Goal: Task Accomplishment & Management: Manage account settings

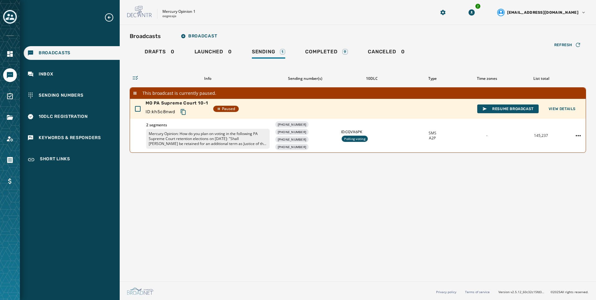
click at [4, 16] on div "Toggle account select drawer" at bounding box center [9, 16] width 11 height 11
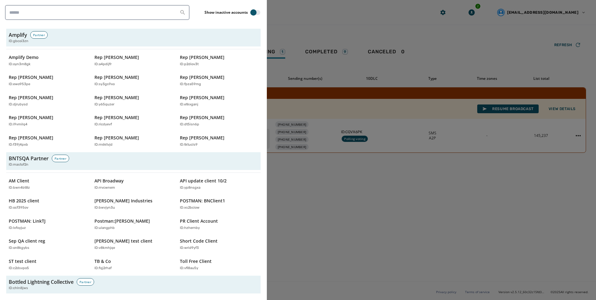
click at [101, 5] on div "Show inactive accounts Amplify Partner ID: gbcoi3zn Amplify Demo ID: oyn3m8gk R…" at bounding box center [133, 150] width 267 height 300
click at [101, 14] on input "search" at bounding box center [97, 12] width 185 height 15
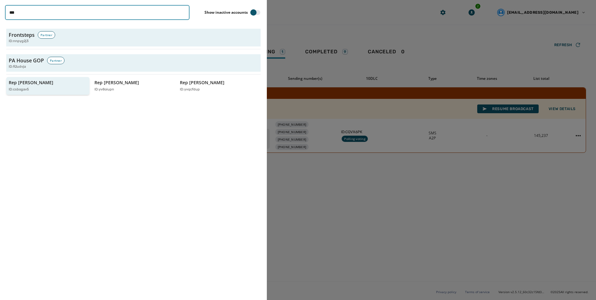
type input "***"
click at [23, 84] on p "Rep [PERSON_NAME]" at bounding box center [31, 83] width 45 height 6
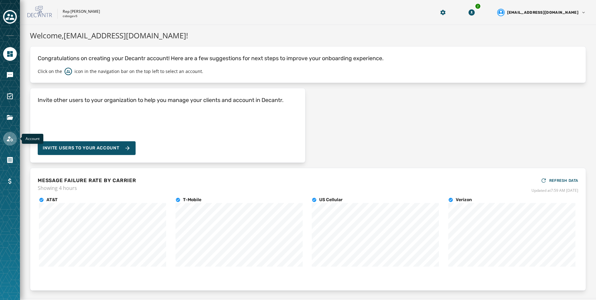
click at [12, 140] on icon "Navigate to Account" at bounding box center [9, 138] width 7 height 7
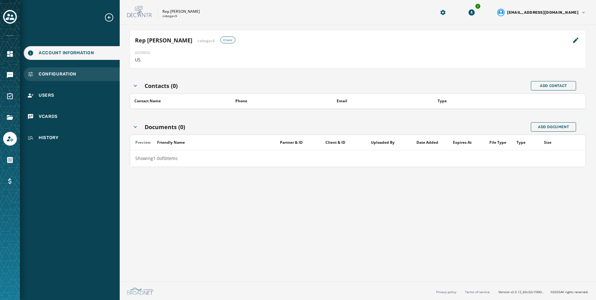
drag, startPoint x: 71, startPoint y: 74, endPoint x: 107, endPoint y: 74, distance: 35.9
click at [71, 74] on span "Configuration" at bounding box center [58, 74] width 38 height 6
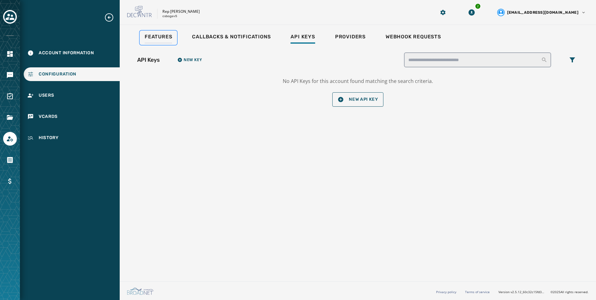
click at [163, 39] on span "Features" at bounding box center [158, 37] width 27 height 6
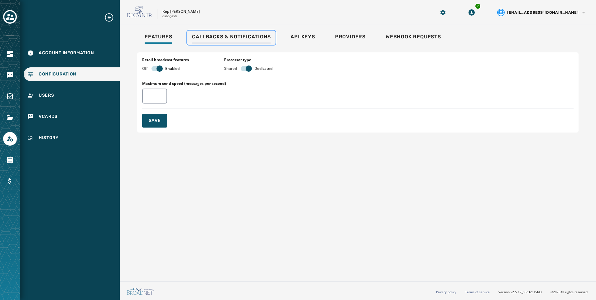
click at [264, 36] on span "Callbacks & Notifications" at bounding box center [231, 37] width 79 height 6
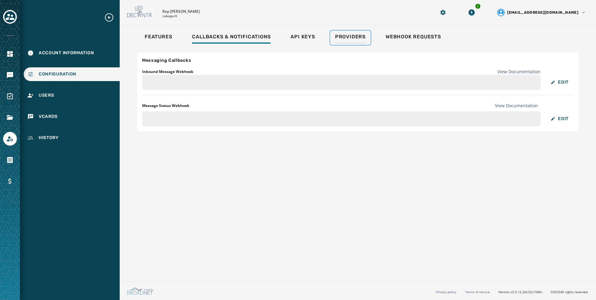
click at [362, 37] on span "Providers" at bounding box center [350, 37] width 31 height 6
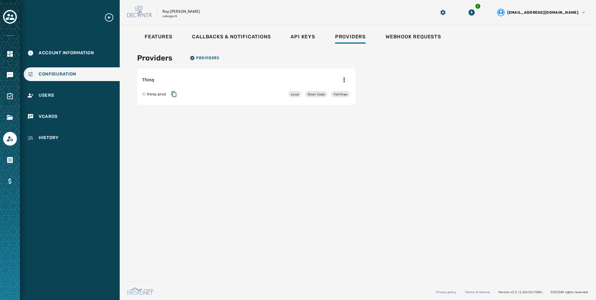
click at [3, 70] on div at bounding box center [10, 75] width 14 height 14
click at [6, 72] on link "Navigate to Messaging" at bounding box center [10, 75] width 14 height 14
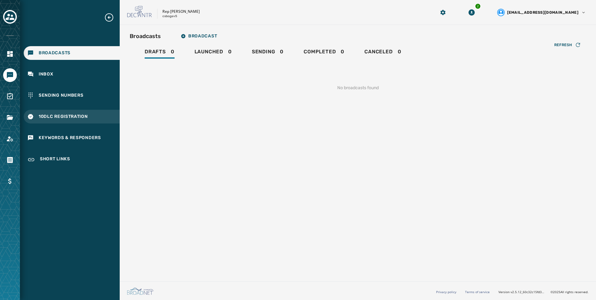
click at [93, 115] on div "10DLC Registration" at bounding box center [72, 117] width 96 height 14
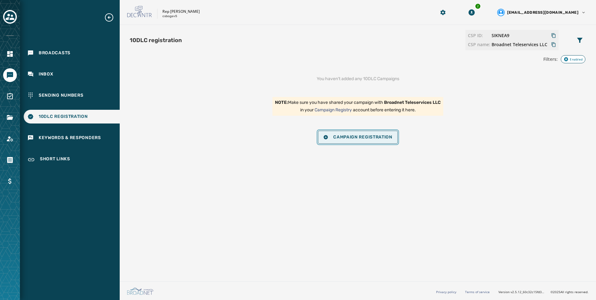
click at [365, 142] on button "Campaign Registration" at bounding box center [358, 137] width 80 height 13
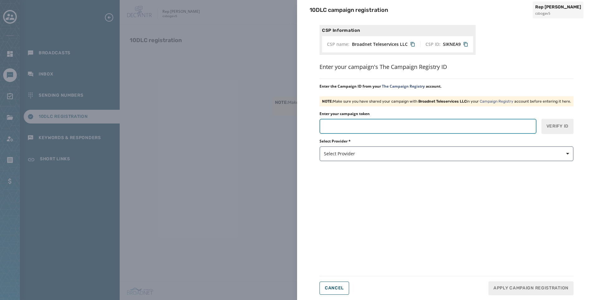
paste input "*******"
type input "*******"
click at [379, 145] on div "Select Provider * Select Provider" at bounding box center [447, 150] width 254 height 22
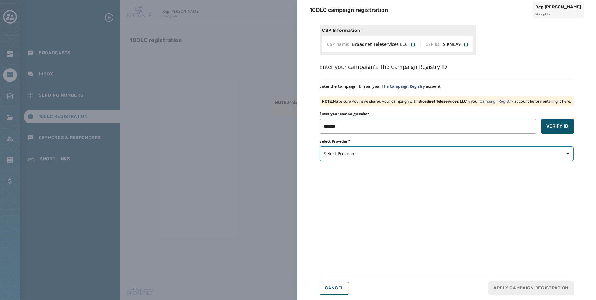
click at [374, 152] on span "Select Provider" at bounding box center [447, 154] width 246 height 6
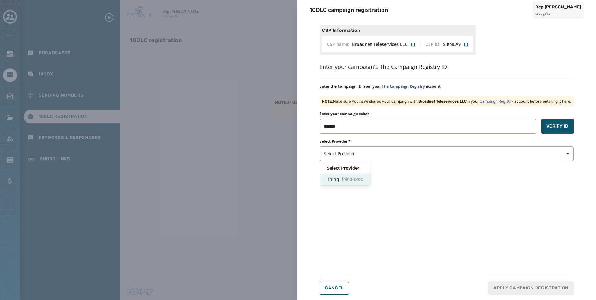
click at [347, 175] on div "Thinq thinq-prod" at bounding box center [345, 179] width 51 height 11
click at [549, 122] on button "Verify ID" at bounding box center [558, 126] width 32 height 15
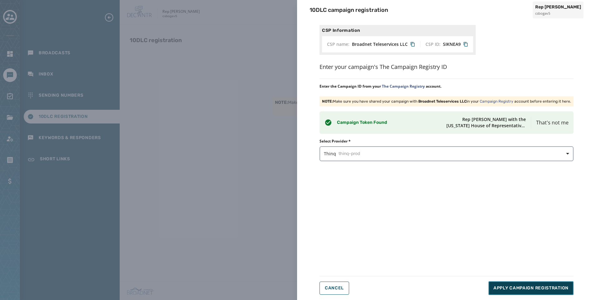
click at [517, 293] on button "Apply Campaign Registration" at bounding box center [531, 288] width 85 height 14
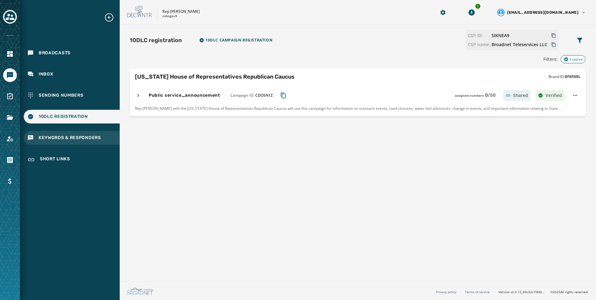
click at [81, 139] on span "Keywords & Responders" at bounding box center [70, 138] width 62 height 6
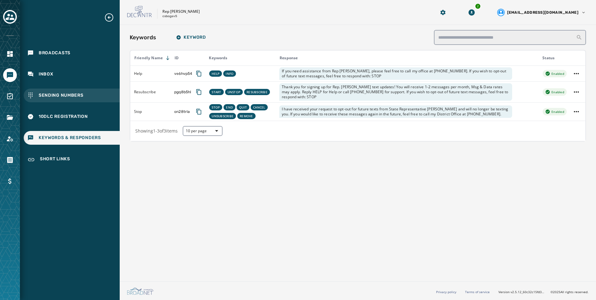
click at [52, 101] on div "Sending Numbers" at bounding box center [72, 96] width 96 height 14
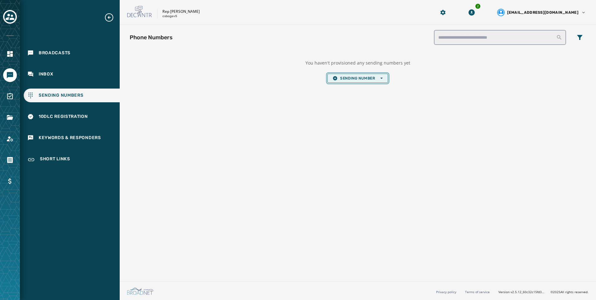
click at [361, 81] on button "Sending Number Open options" at bounding box center [358, 78] width 61 height 9
click at [360, 90] on span "Local Long Code" at bounding box center [358, 87] width 50 height 5
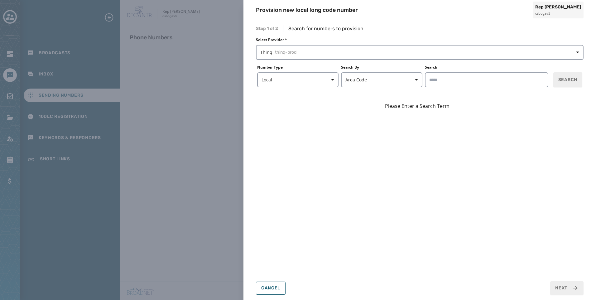
click at [354, 62] on div "Step 1 of 2 Search for numbers to provision Select Provider * Thinq thinq-prod …" at bounding box center [420, 160] width 328 height 270
click at [447, 75] on input "Search" at bounding box center [487, 79] width 124 height 15
type input "*****"
drag, startPoint x: 559, startPoint y: 87, endPoint x: 560, endPoint y: 83, distance: 4.7
click at [560, 87] on div "Step 1 of 2 Search for numbers to provision Select Provider * Thinq thinq-prod …" at bounding box center [420, 160] width 328 height 270
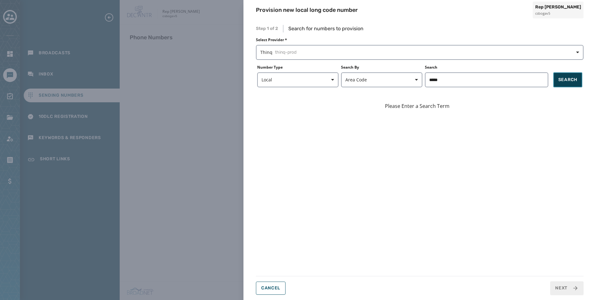
click at [560, 82] on span "Search" at bounding box center [568, 80] width 19 height 6
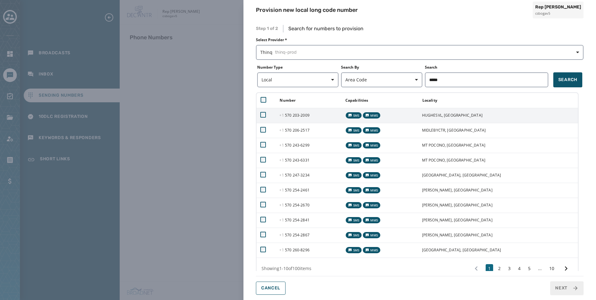
click at [284, 119] on td "[PHONE_NUMBER] - 2009" at bounding box center [309, 115] width 66 height 15
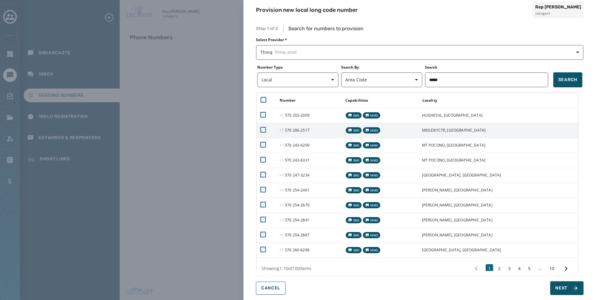
click at [284, 134] on td "[PHONE_NUMBER] - 2517" at bounding box center [309, 130] width 66 height 15
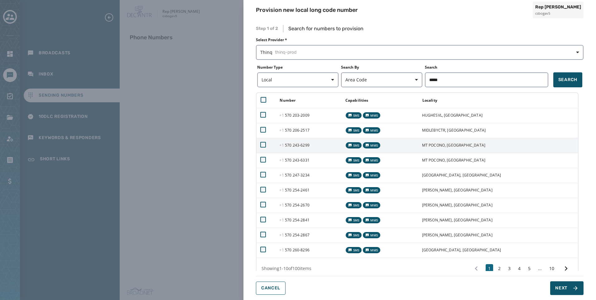
click at [276, 146] on td at bounding box center [266, 145] width 19 height 15
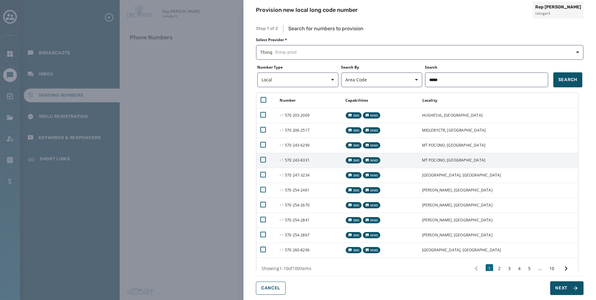
click at [276, 158] on td at bounding box center [266, 160] width 19 height 15
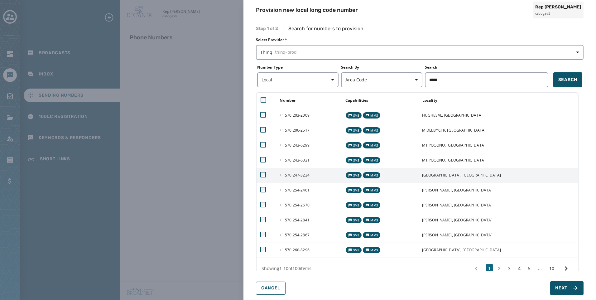
click at [276, 170] on td at bounding box center [266, 175] width 19 height 15
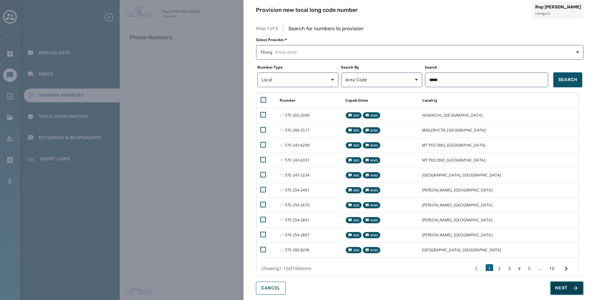
click at [561, 289] on span "Next" at bounding box center [562, 288] width 12 height 6
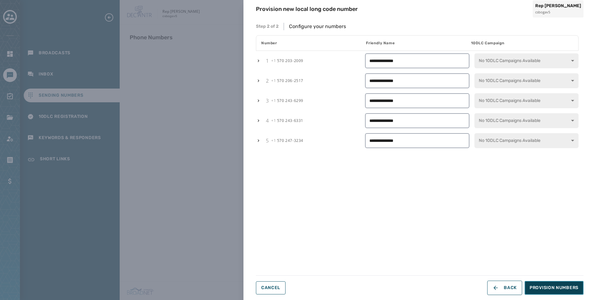
click at [557, 287] on span "Provision Numbers" at bounding box center [554, 288] width 49 height 6
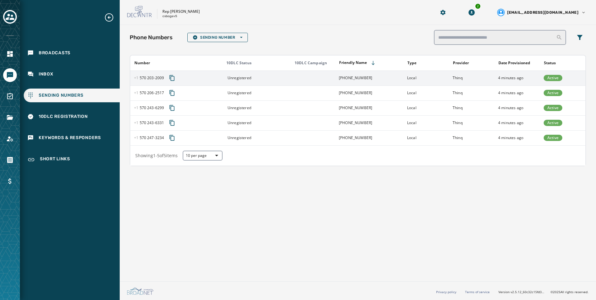
click at [287, 75] on td "Unregistered" at bounding box center [255, 77] width 68 height 15
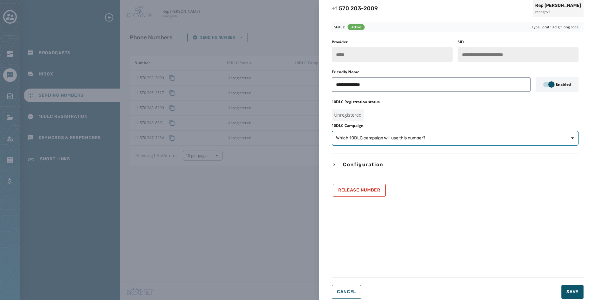
drag, startPoint x: 475, startPoint y: 137, endPoint x: 462, endPoint y: 146, distance: 15.8
click at [474, 137] on span "Which 10DLC campaign will use this number?" at bounding box center [455, 138] width 238 height 6
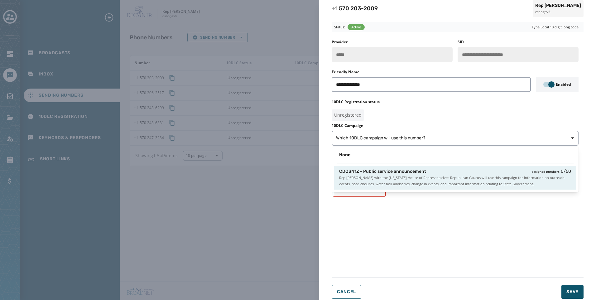
click at [432, 168] on div "CDOSN1Z - Public service announcement assigned numbers 0 / 50 Rep Joanne Stehr …" at bounding box center [455, 178] width 242 height 24
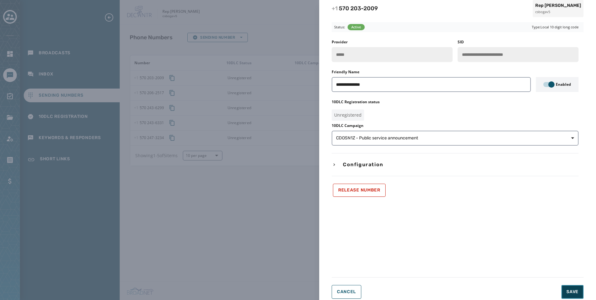
click at [569, 289] on span "Save" at bounding box center [573, 292] width 12 height 6
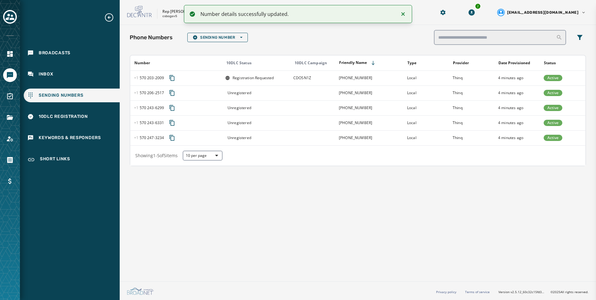
click at [291, 95] on td at bounding box center [313, 92] width 46 height 15
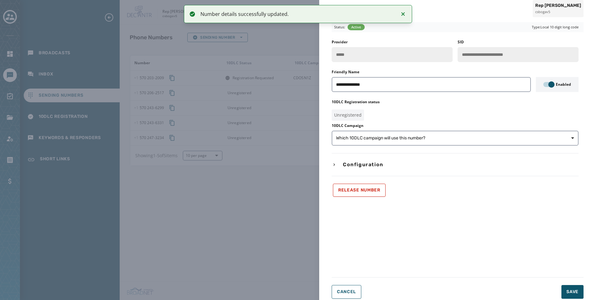
click at [291, 95] on div "**********" at bounding box center [298, 150] width 596 height 300
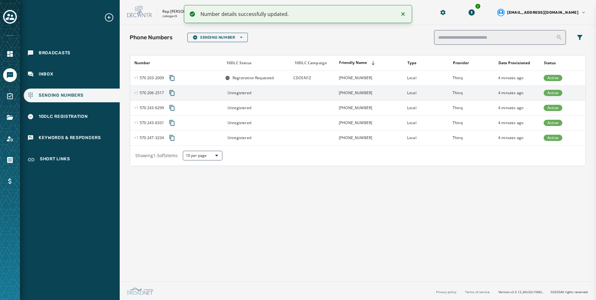
click at [290, 95] on td at bounding box center [313, 92] width 46 height 15
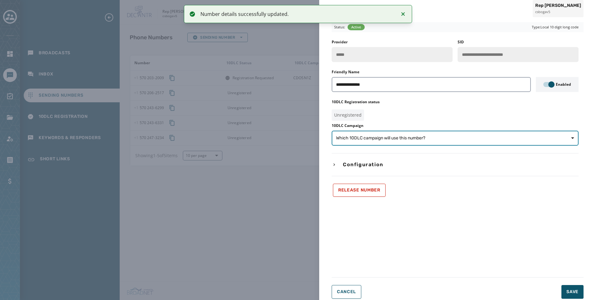
click at [471, 133] on button "Which 10DLC campaign will use this number?" at bounding box center [455, 138] width 247 height 15
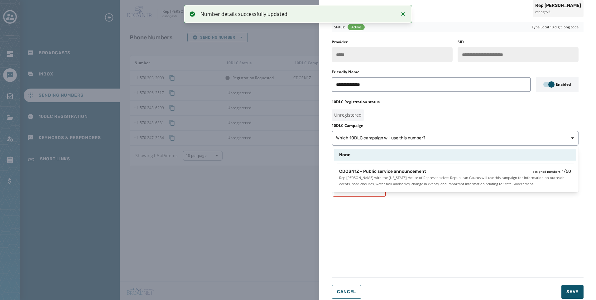
click at [463, 169] on div "CDOSN1Z - Public service announcement assigned numbers 1 / 50" at bounding box center [455, 171] width 232 height 6
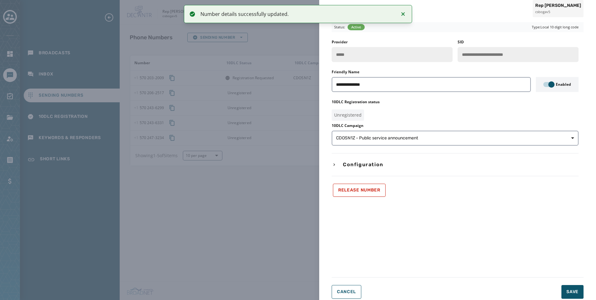
click at [569, 300] on html "Number details successfully updated. Broadcasts Inbox Sending Numbers 10DLC Reg…" at bounding box center [298, 150] width 596 height 300
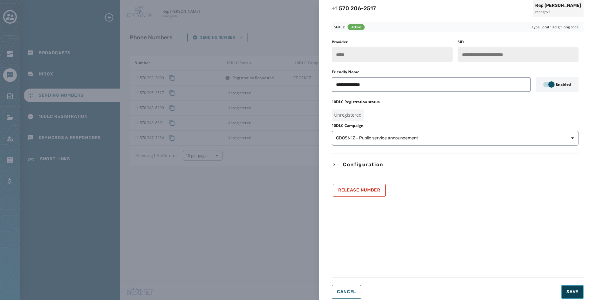
click at [579, 294] on span "Save" at bounding box center [573, 292] width 12 height 6
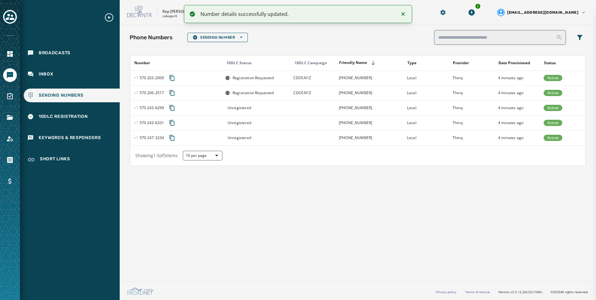
click at [304, 107] on div "**********" at bounding box center [298, 150] width 596 height 300
click at [304, 107] on td at bounding box center [313, 107] width 46 height 15
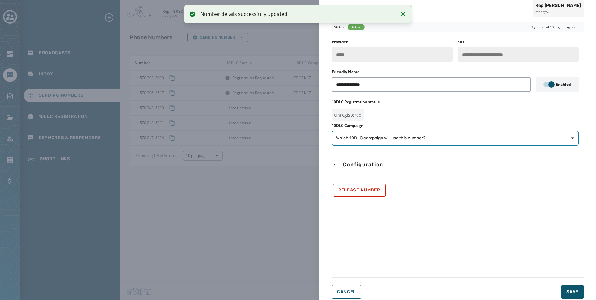
click at [482, 135] on span "Which 10DLC campaign will use this number?" at bounding box center [455, 138] width 238 height 6
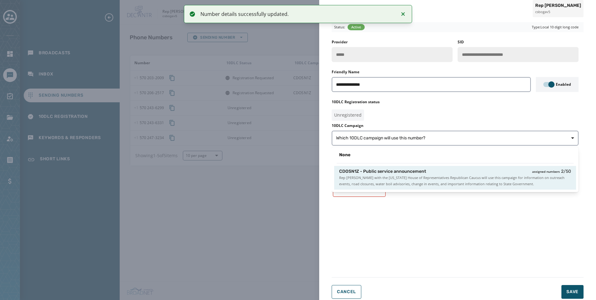
click at [483, 172] on div "CDOSN1Z - Public service announcement assigned numbers 2 / 50" at bounding box center [455, 171] width 232 height 6
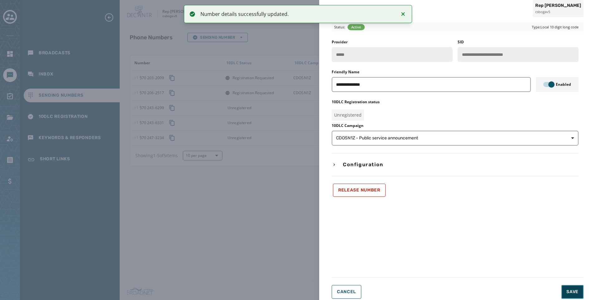
click at [570, 288] on button "Save" at bounding box center [573, 292] width 22 height 14
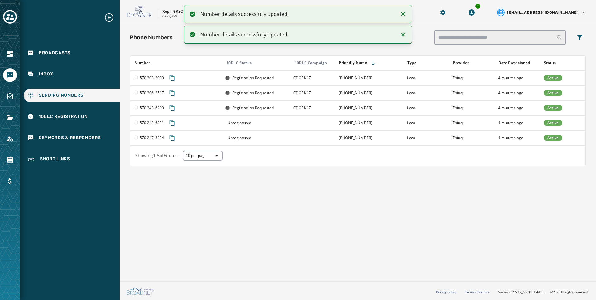
click at [268, 128] on td "Unregistered" at bounding box center [255, 122] width 68 height 15
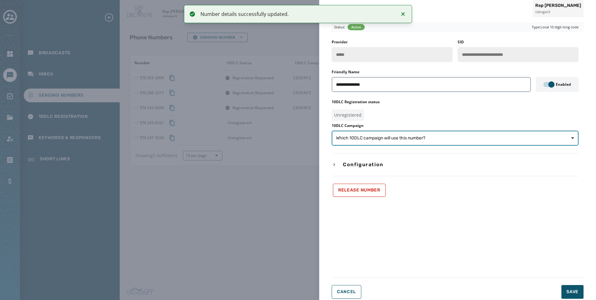
click at [419, 139] on span "Which 10DLC campaign will use this number?" at bounding box center [380, 138] width 89 height 6
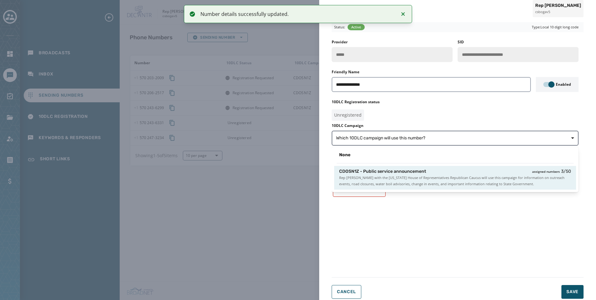
click at [427, 171] on div "CDOSN1Z - Public service announcement assigned numbers 3 / 50" at bounding box center [455, 171] width 232 height 6
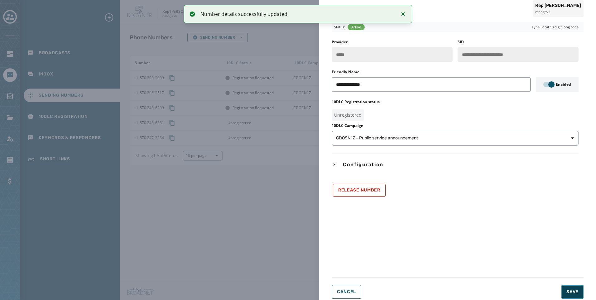
click at [572, 292] on span "Save" at bounding box center [573, 292] width 12 height 6
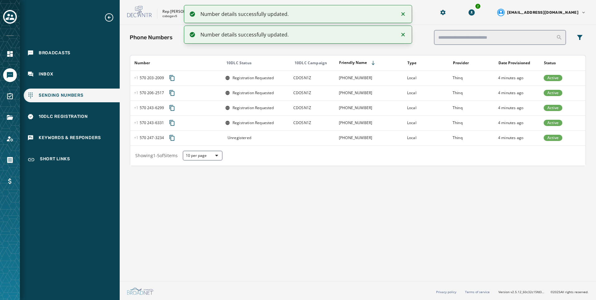
click at [327, 140] on td at bounding box center [313, 137] width 46 height 15
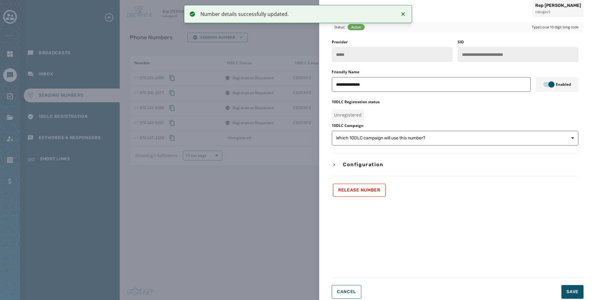
click at [491, 129] on div "10DLC Campaign Which 10DLC campaign will use this number?" at bounding box center [455, 134] width 247 height 22
click at [463, 137] on span "Which 10DLC campaign will use this number?" at bounding box center [455, 138] width 238 height 6
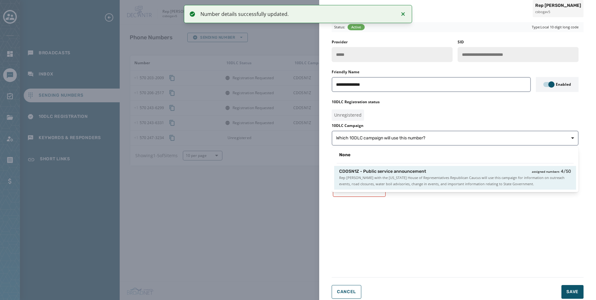
click at [445, 174] on div "CDOSN1Z - Public service announcement assigned numbers 4 / 50" at bounding box center [455, 171] width 232 height 6
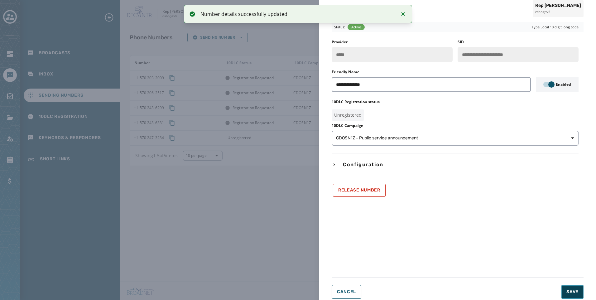
click at [566, 289] on button "Save" at bounding box center [573, 292] width 22 height 14
